Goal: Navigation & Orientation: Find specific page/section

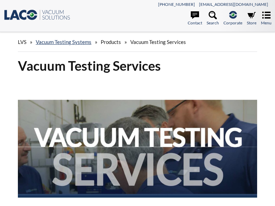
select select "Language Translate Widget"
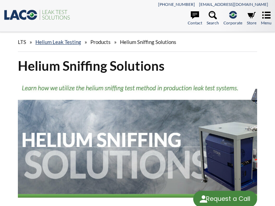
select select "Language Translate Widget"
